Goal: Find specific page/section: Find specific page/section

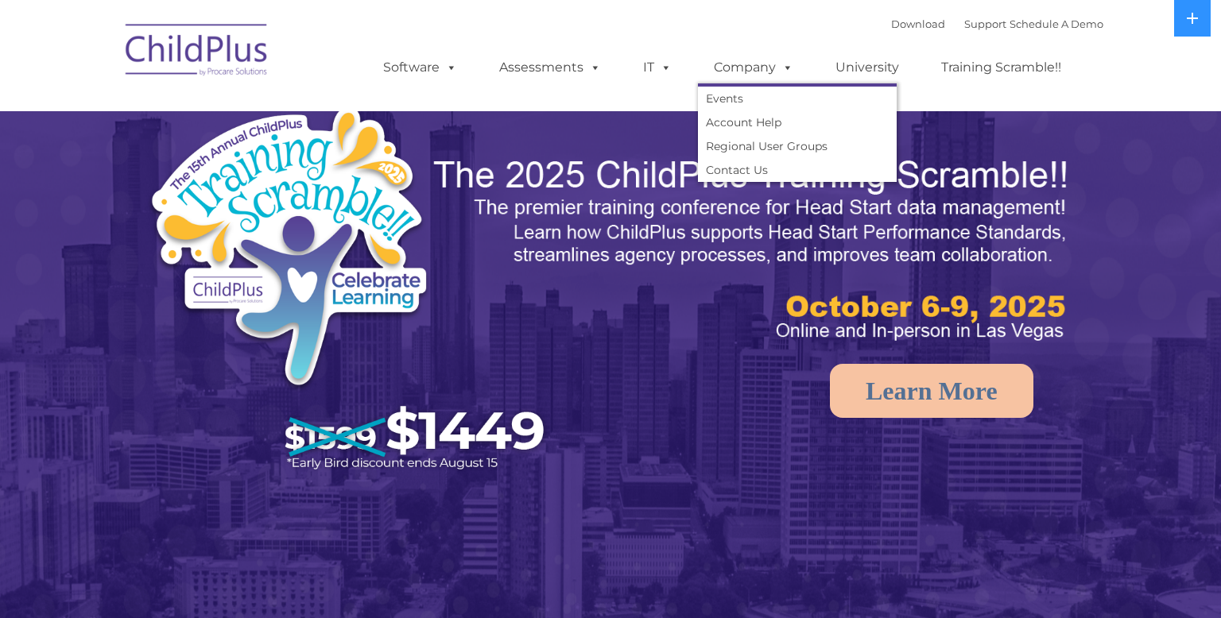
select select "MEDIUM"
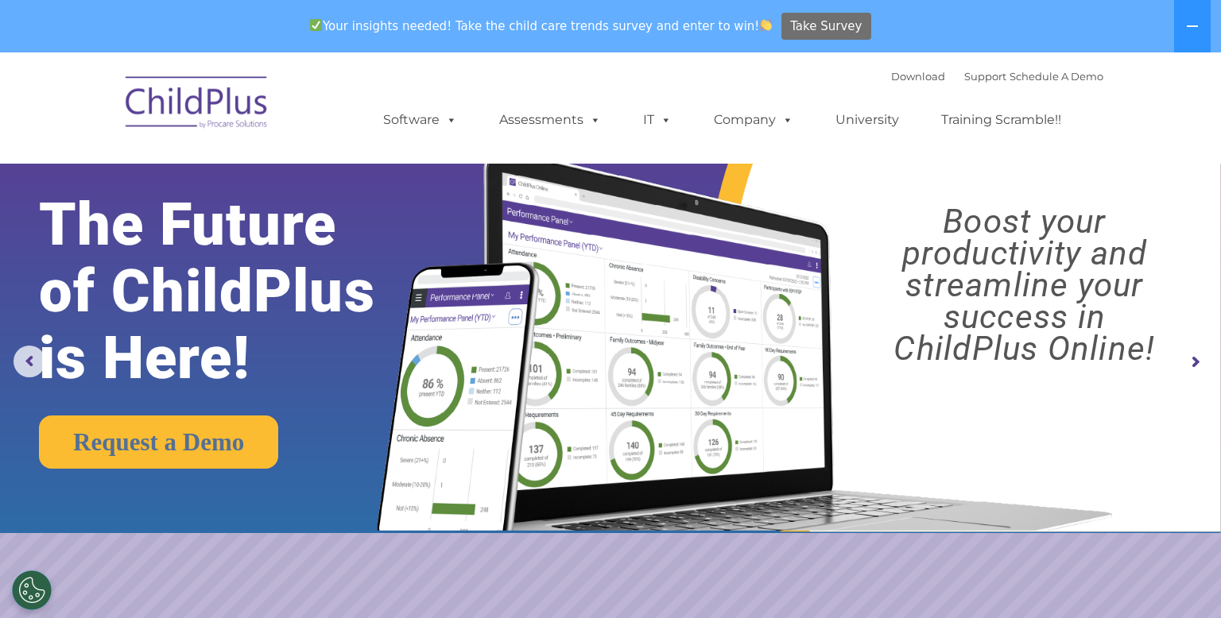
click at [821, 36] on span "Take Survey" at bounding box center [826, 27] width 72 height 28
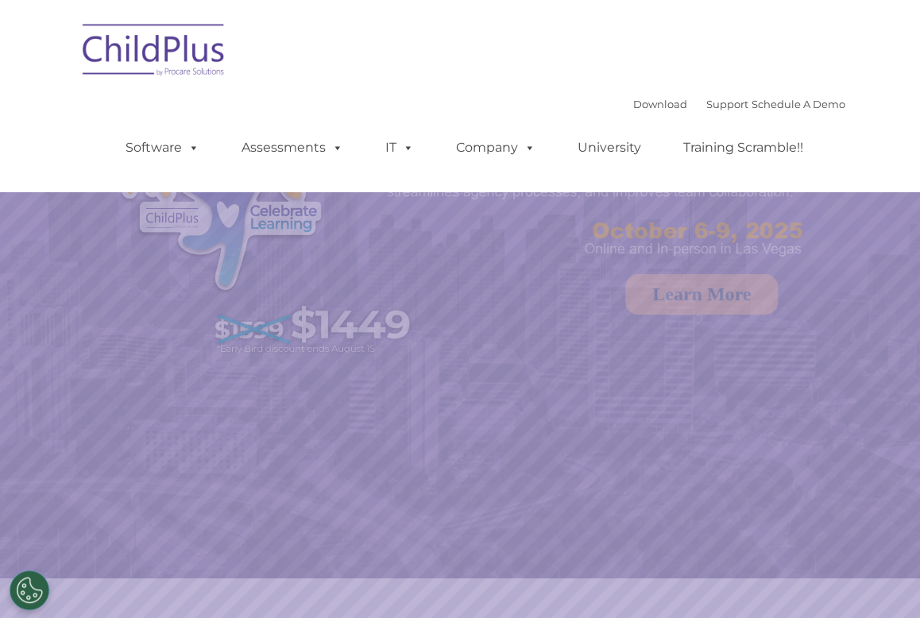
select select "MEDIUM"
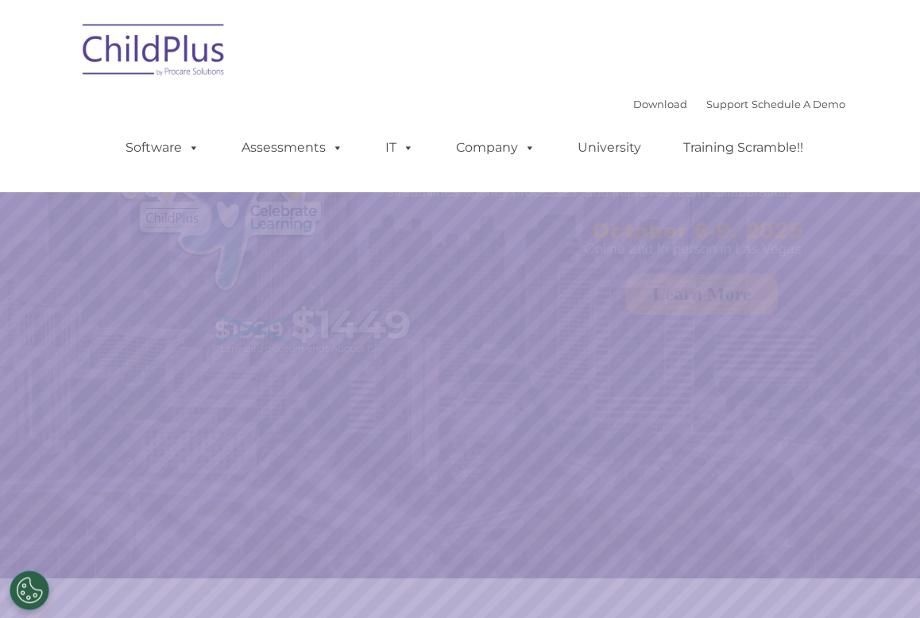
select select "MEDIUM"
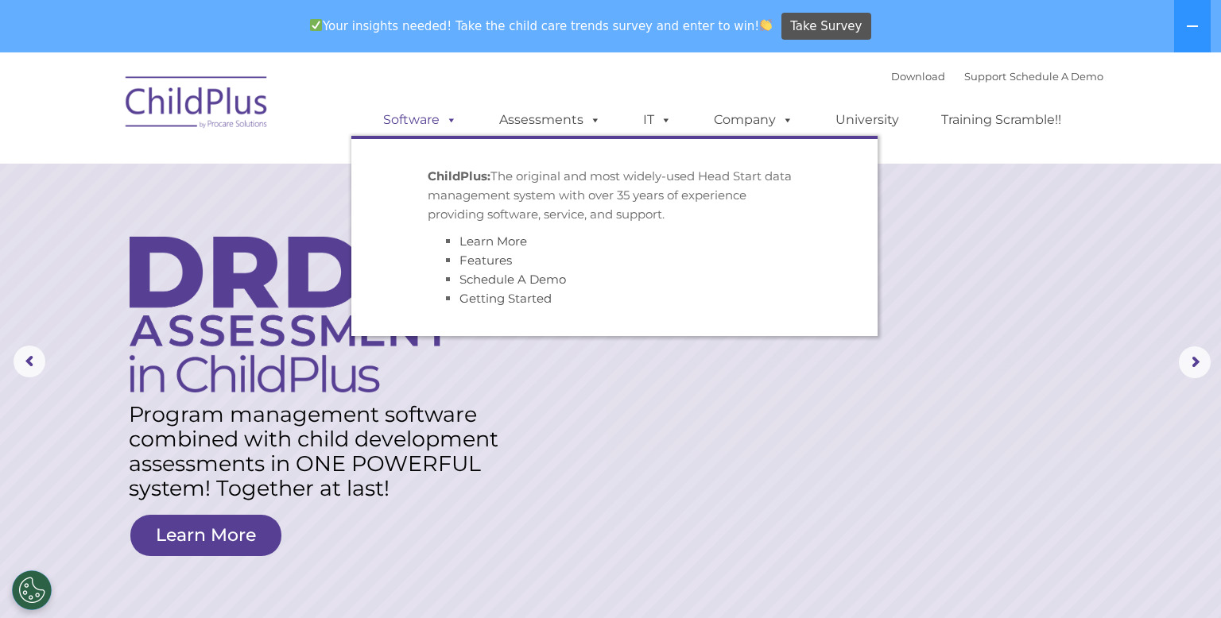
click at [435, 125] on link "Software" at bounding box center [420, 120] width 106 height 32
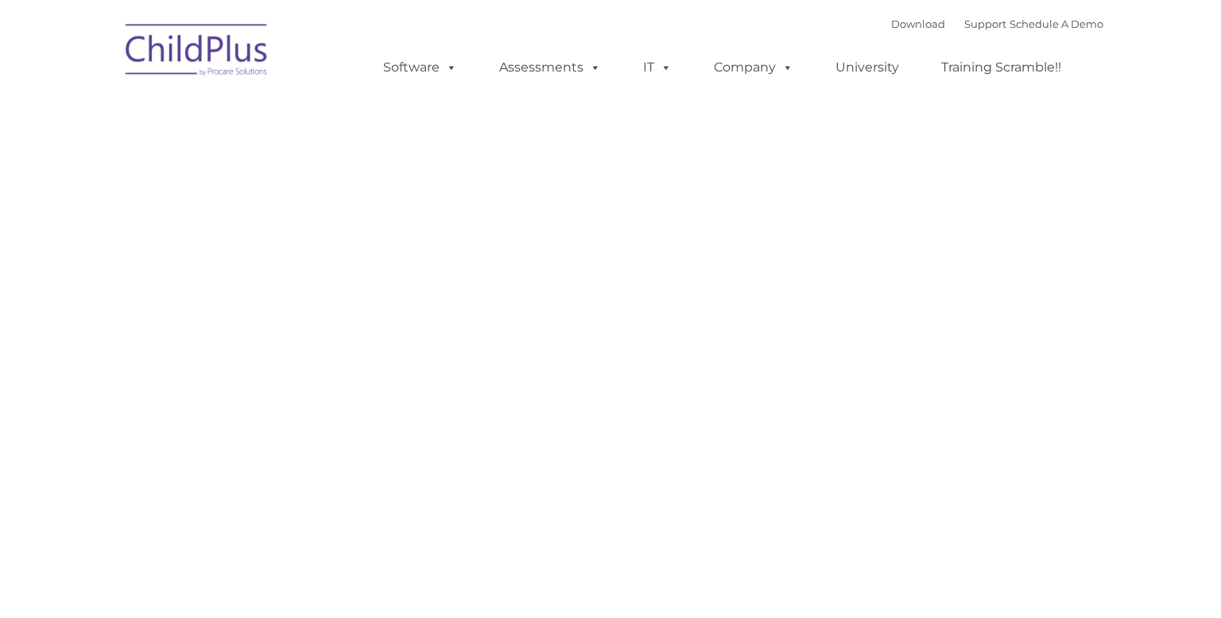
type input ""
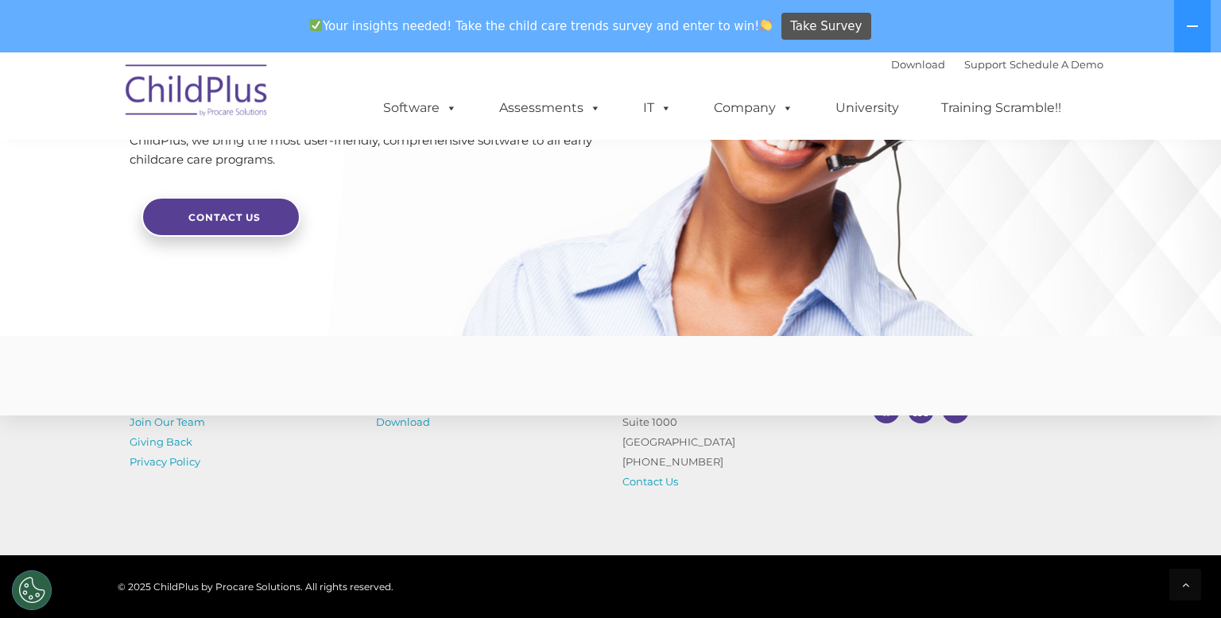
scroll to position [3932, 0]
